Goal: Check status: Check status

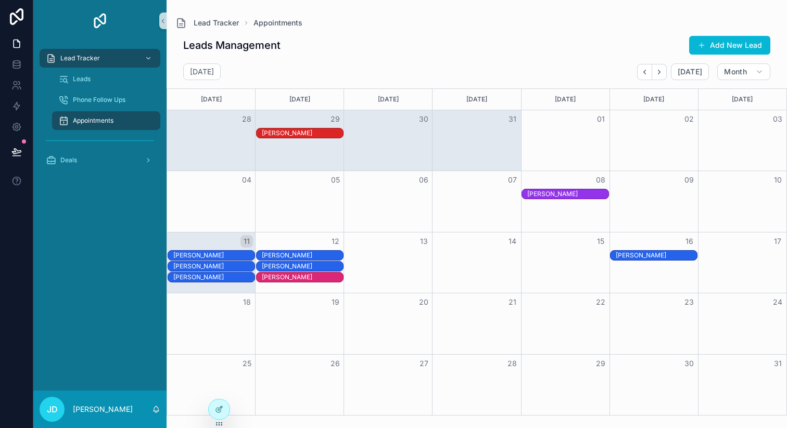
click at [226, 255] on div "[PERSON_NAME]" at bounding box center [213, 255] width 81 height 8
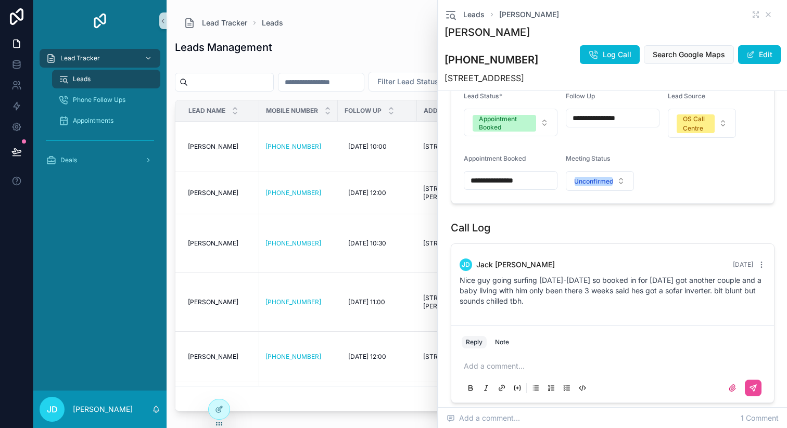
scroll to position [355, 0]
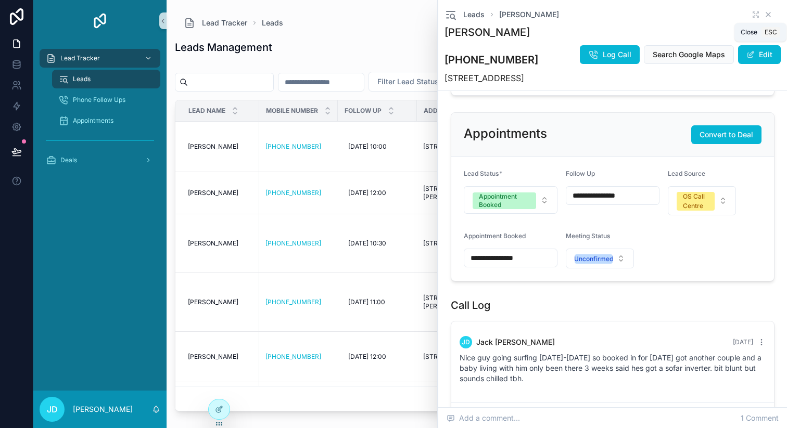
click at [764, 14] on icon "scrollable content" at bounding box center [768, 14] width 8 height 8
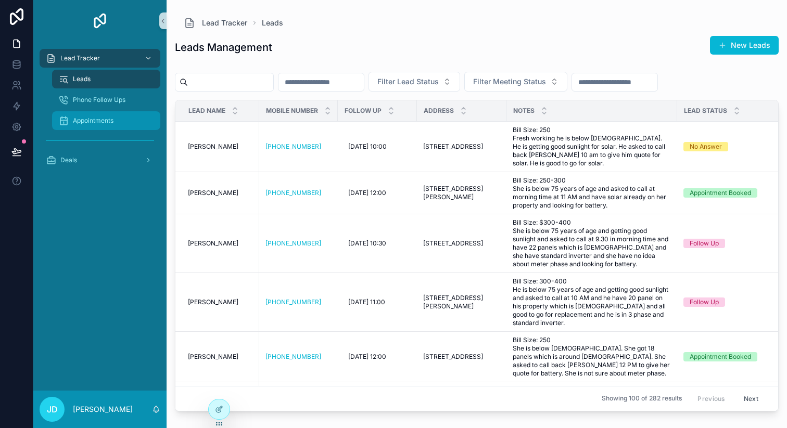
click at [80, 123] on span "Appointments" at bounding box center [93, 121] width 41 height 8
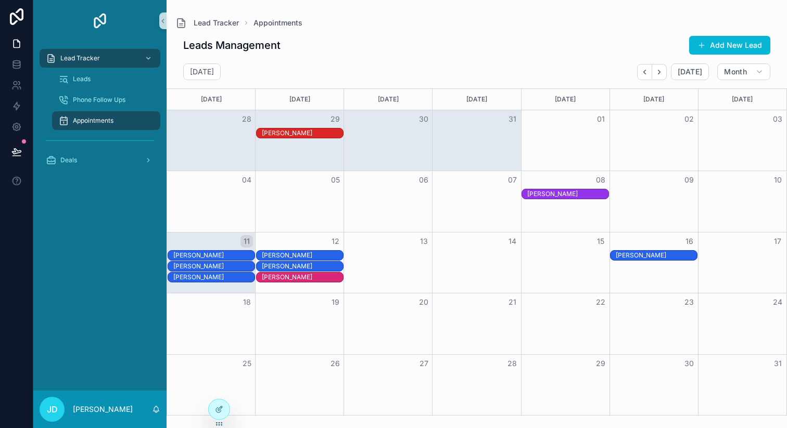
click at [220, 255] on div "[PERSON_NAME]" at bounding box center [213, 255] width 81 height 8
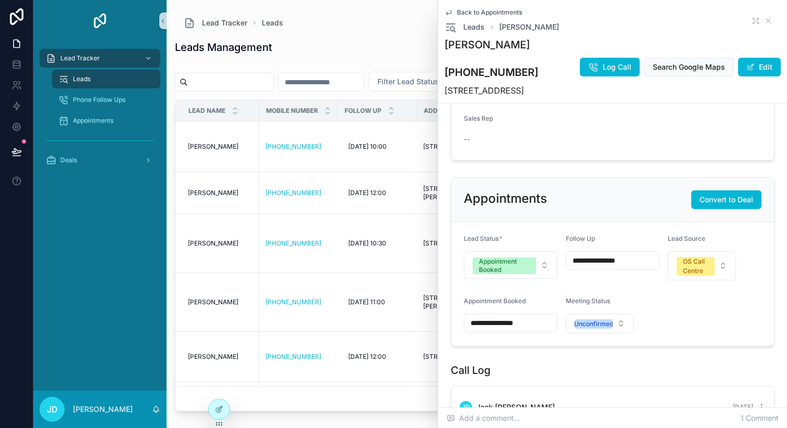
scroll to position [501, 0]
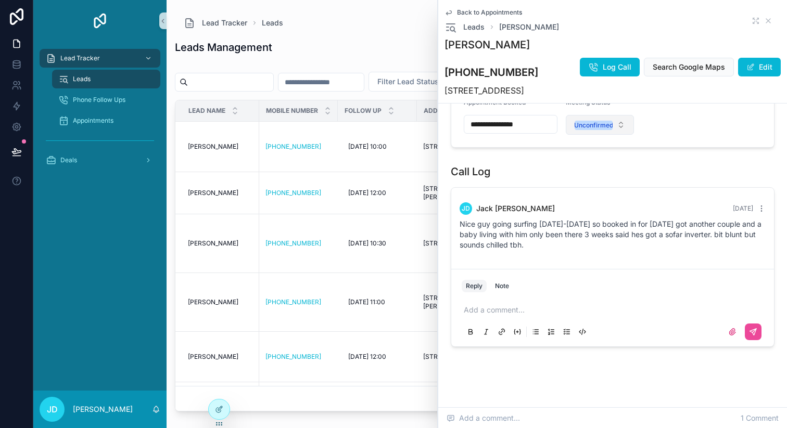
click at [620, 115] on button "Unconfirmed" at bounding box center [600, 125] width 68 height 20
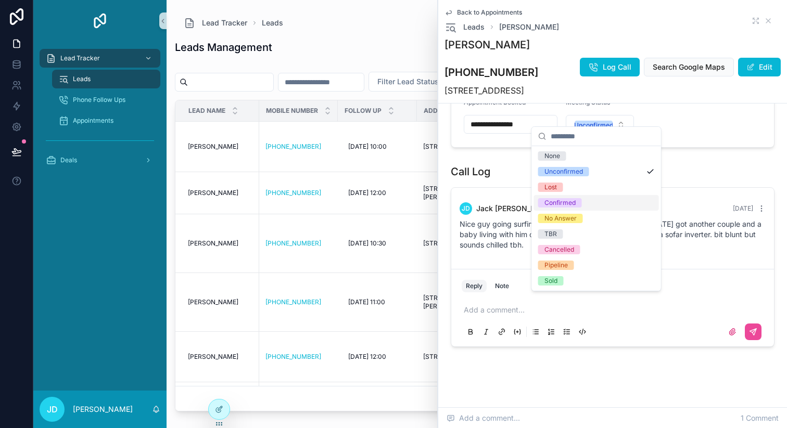
click at [575, 203] on span "Confirmed" at bounding box center [560, 202] width 44 height 9
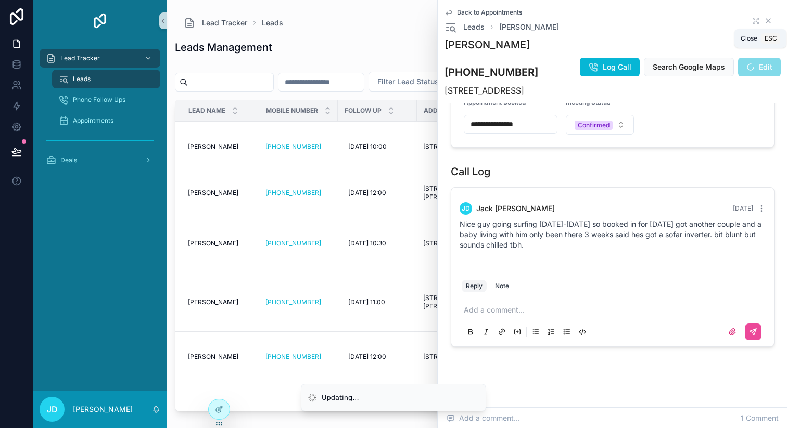
click at [764, 18] on icon "scrollable content" at bounding box center [768, 21] width 8 height 8
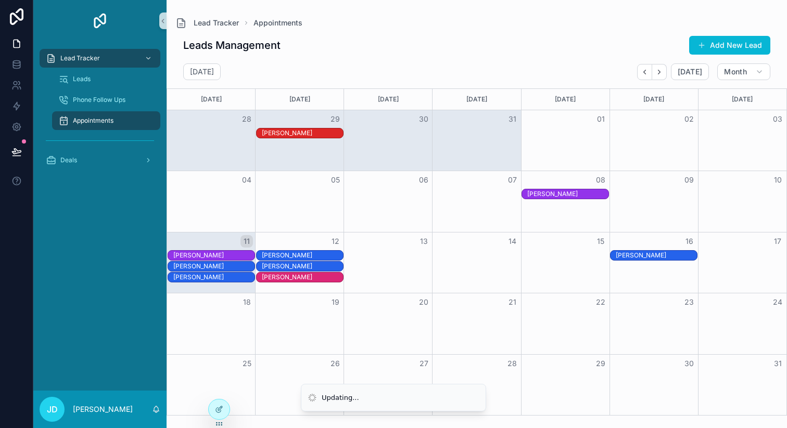
click at [210, 264] on div "[PERSON_NAME]" at bounding box center [213, 266] width 81 height 8
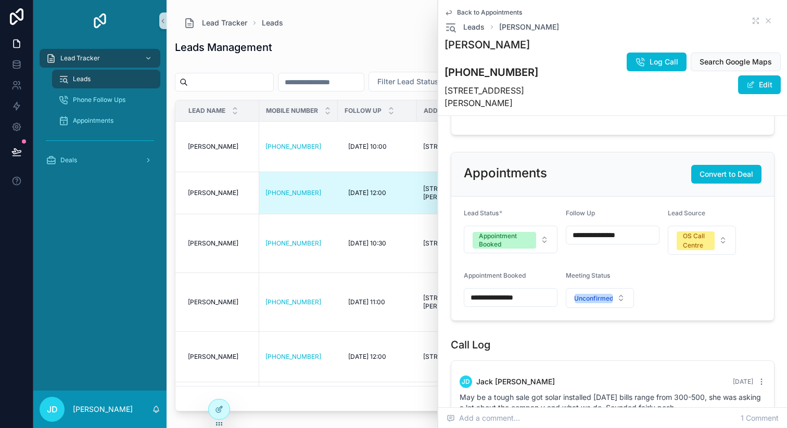
scroll to position [320, 0]
click at [764, 19] on icon "scrollable content" at bounding box center [768, 21] width 8 height 8
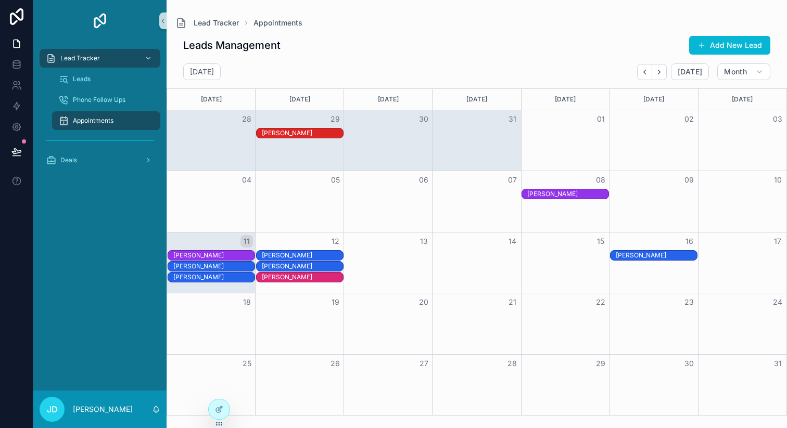
click at [207, 268] on div "[PERSON_NAME]" at bounding box center [213, 266] width 81 height 8
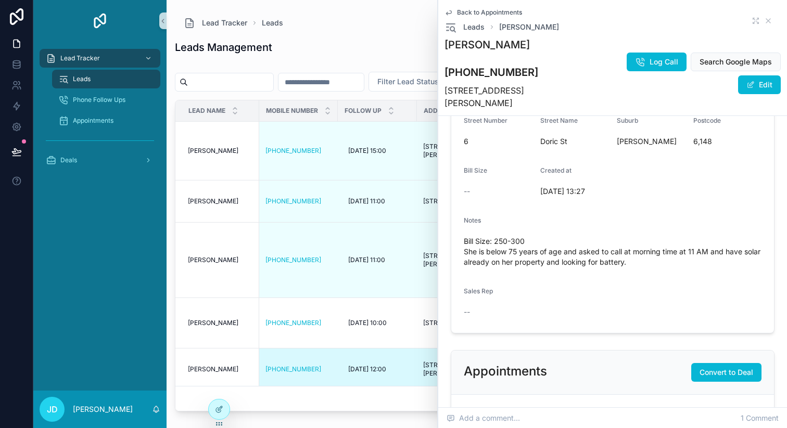
scroll to position [125, 0]
